Goal: Information Seeking & Learning: Learn about a topic

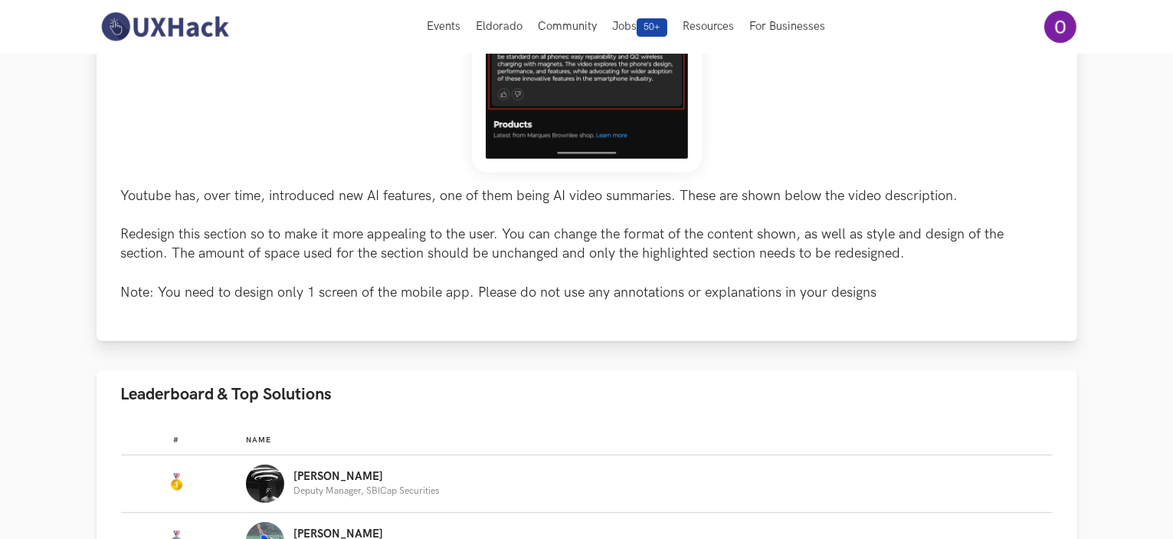
scroll to position [521, 0]
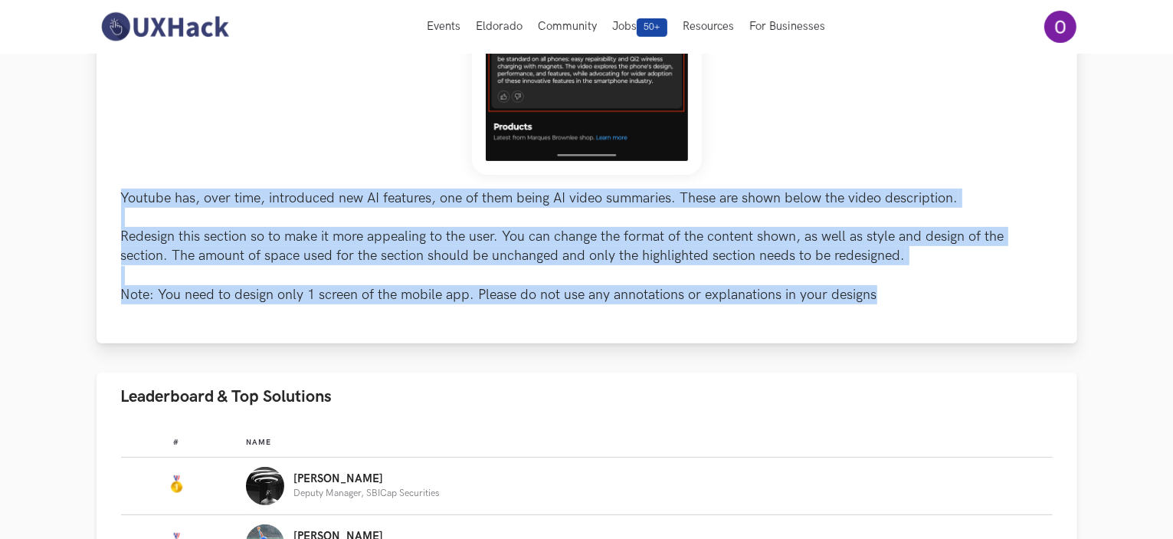
drag, startPoint x: 123, startPoint y: 192, endPoint x: 947, endPoint y: 313, distance: 833.4
click at [947, 313] on div "Youtube has, over time, introduced new AI features, one of them being AI video …" at bounding box center [587, 18] width 981 height 651
copy p "Youtube has, over time, introduced new AI features, one of them being AI video …"
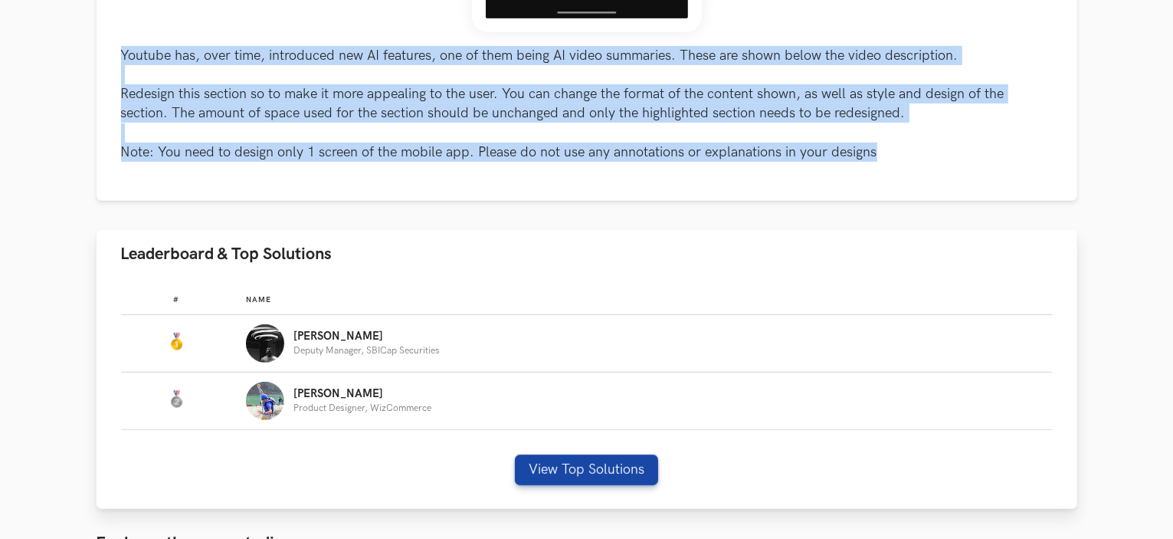
scroll to position [667, 0]
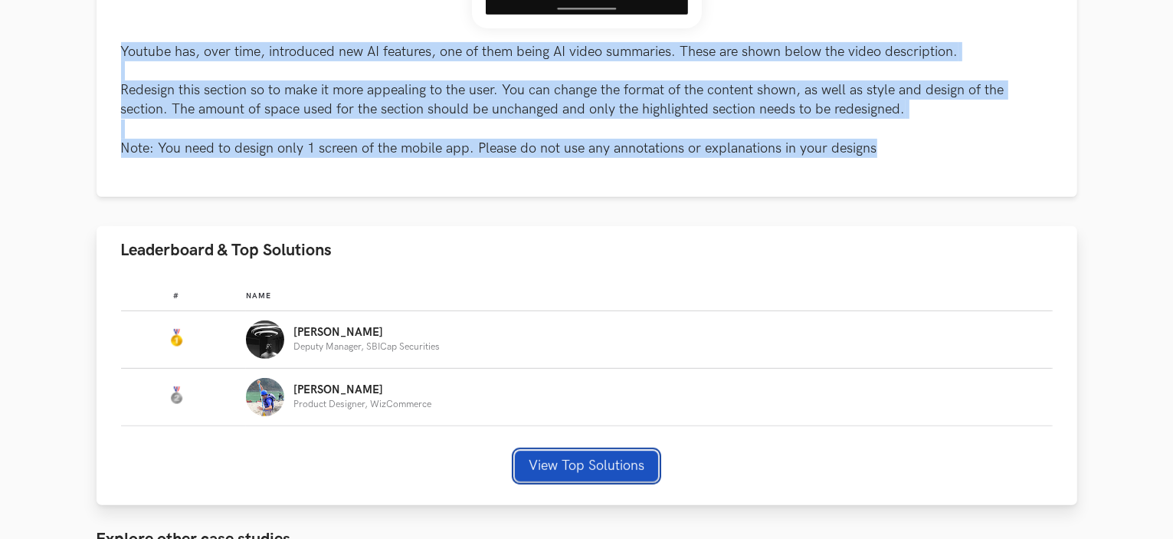
click at [552, 451] on button "View Top Solutions" at bounding box center [586, 466] width 143 height 31
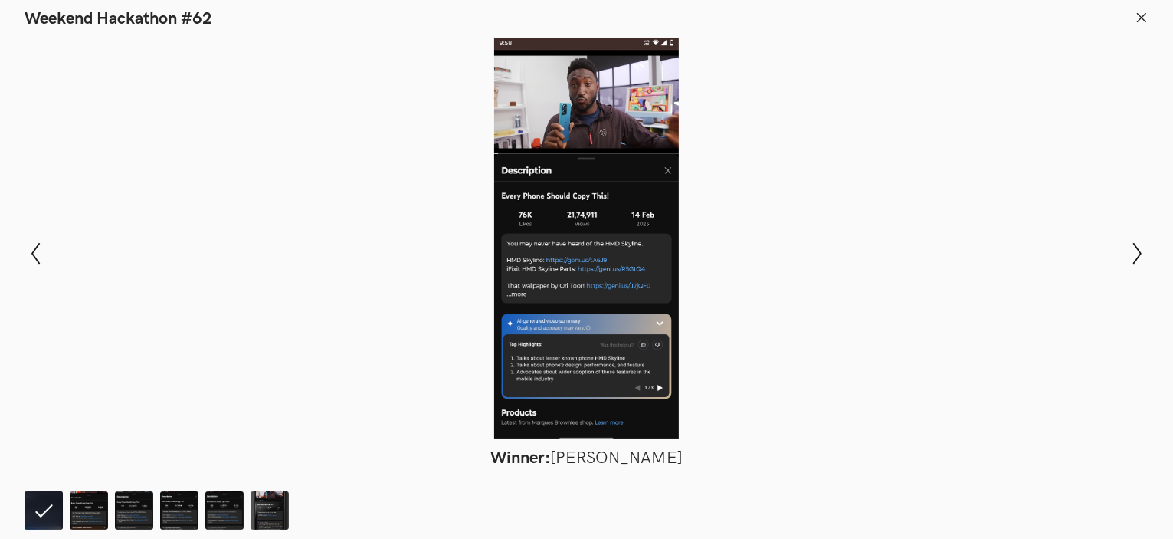
click at [1148, 11] on icon at bounding box center [1142, 18] width 14 height 14
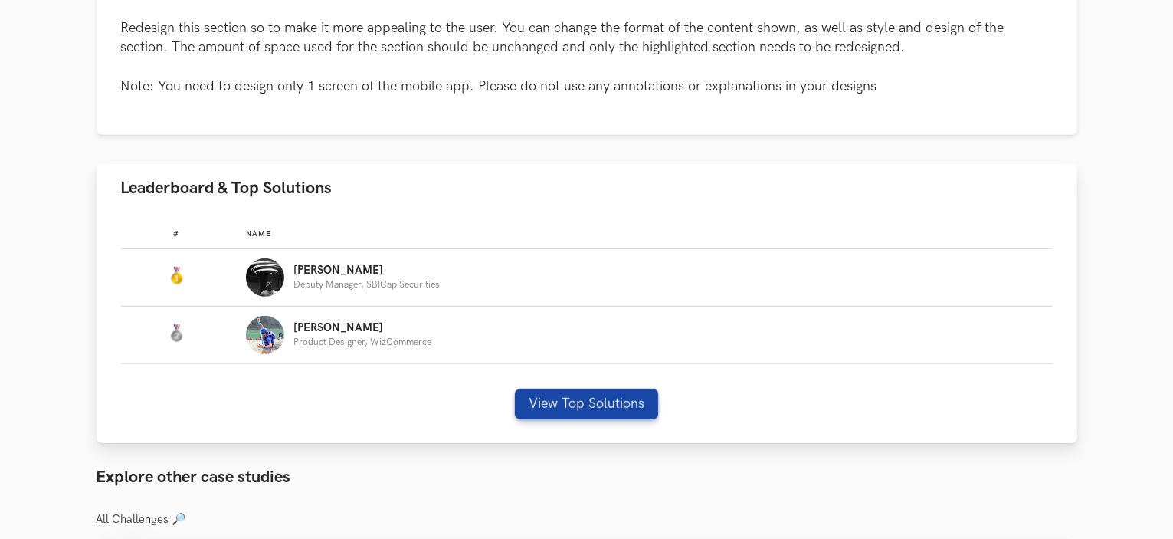
scroll to position [730, 0]
click at [550, 398] on button "View Top Solutions" at bounding box center [586, 404] width 143 height 31
